Goal: Task Accomplishment & Management: Manage account settings

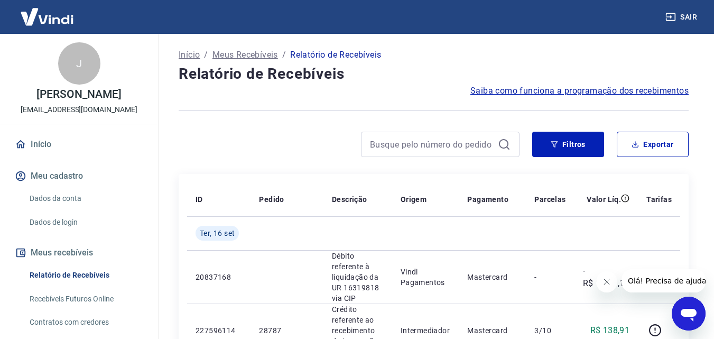
click at [609, 285] on icon "Fechar mensagem da empresa" at bounding box center [606, 281] width 8 height 8
